Goal: Find specific page/section: Find specific page/section

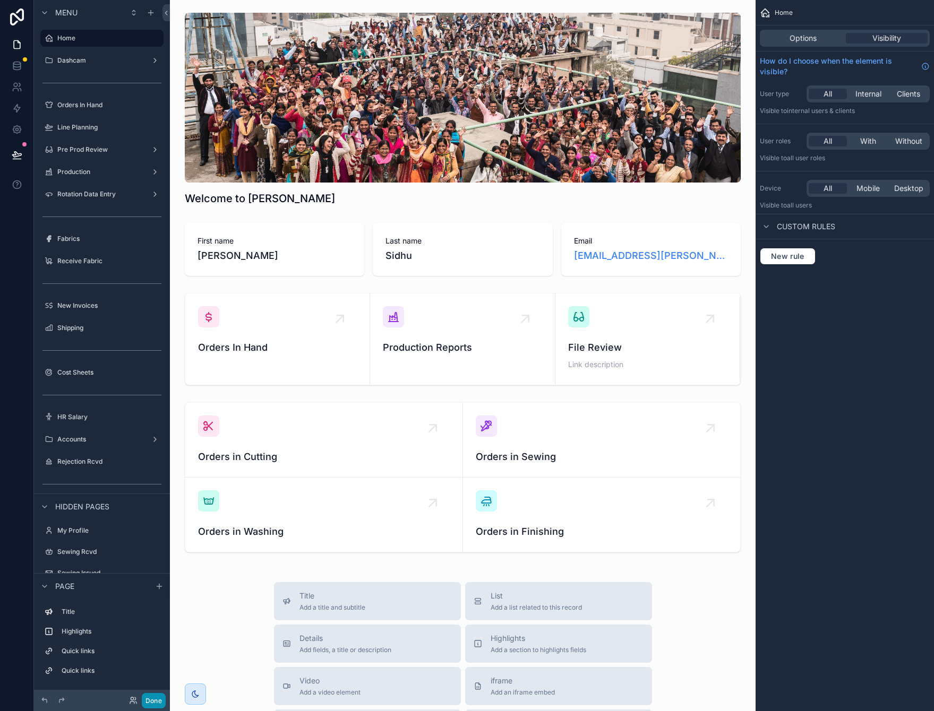
click at [151, 696] on button "Done" at bounding box center [154, 700] width 24 height 15
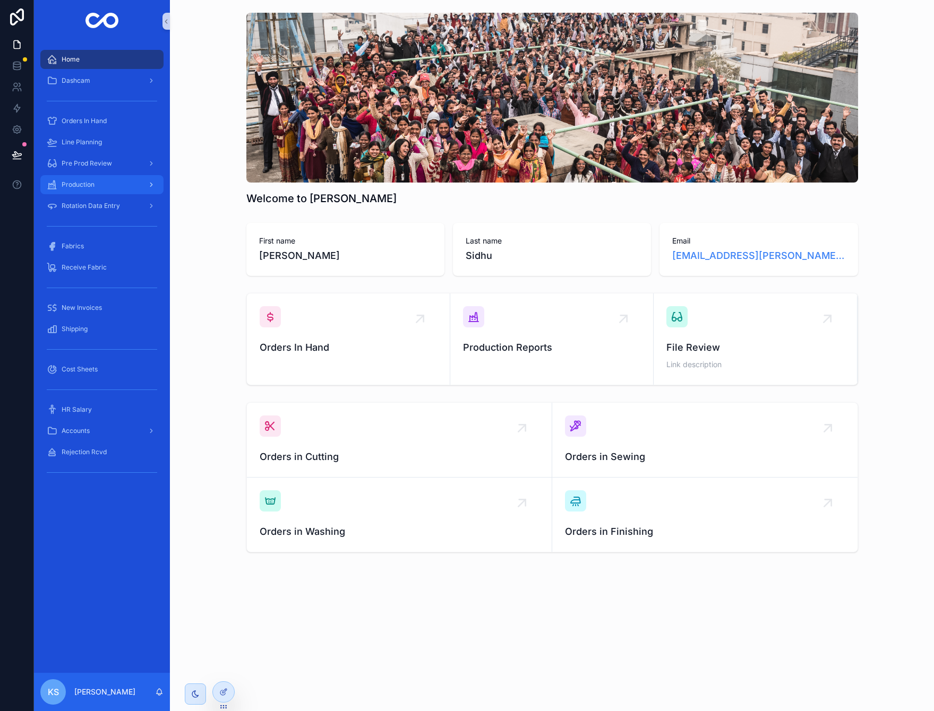
click at [96, 183] on div "Production" at bounding box center [102, 184] width 110 height 17
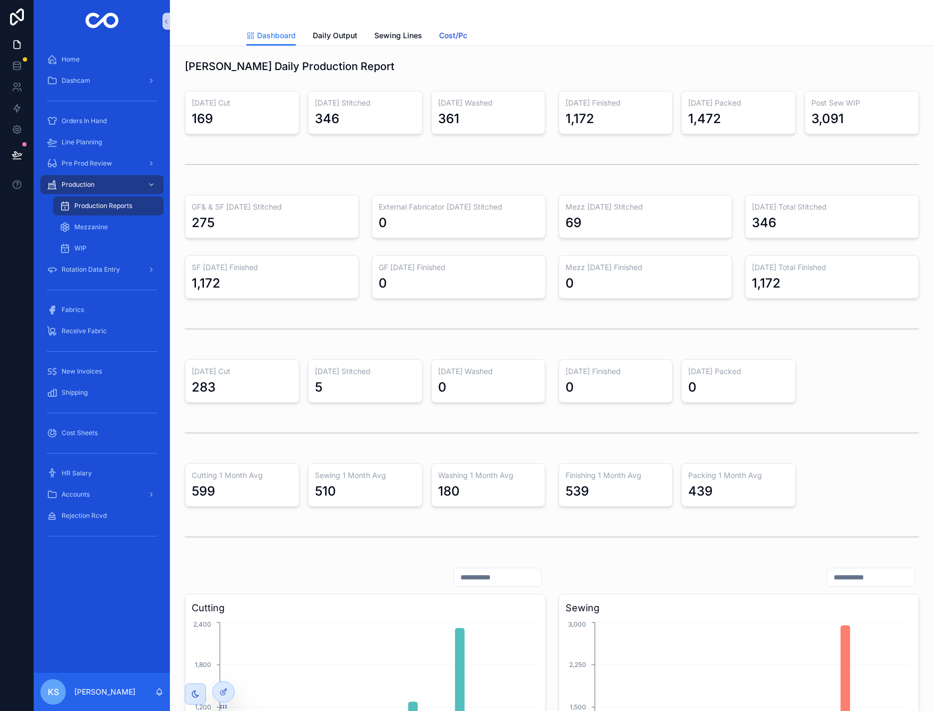
click at [460, 37] on span "Cost/Pc" at bounding box center [453, 35] width 28 height 11
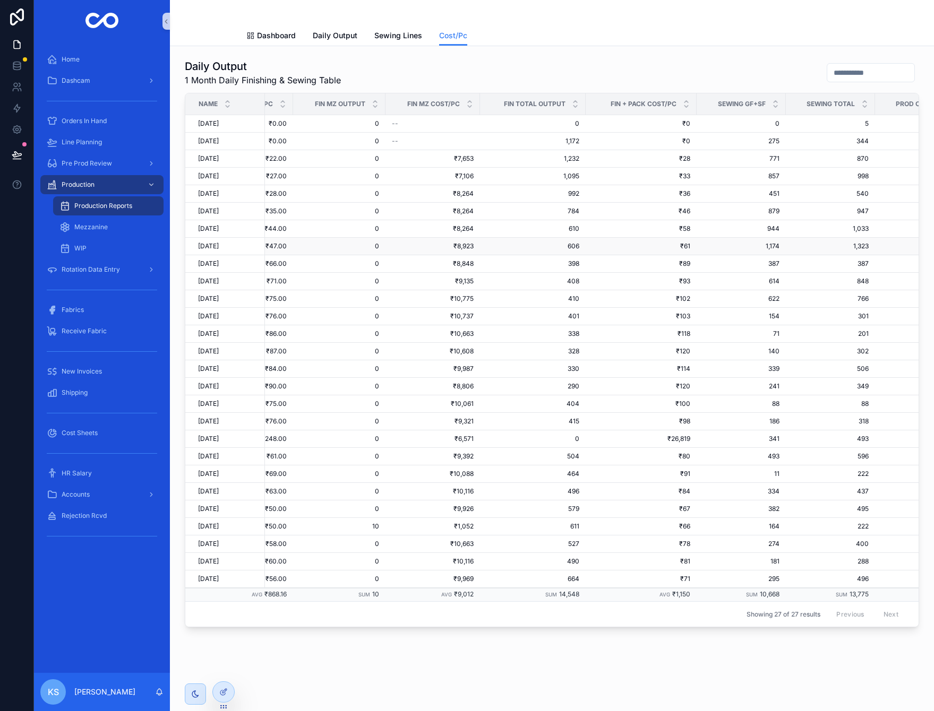
scroll to position [0, 254]
click at [83, 81] on span "Dashcam" at bounding box center [76, 80] width 29 height 8
